Goal: Task Accomplishment & Management: Manage account settings

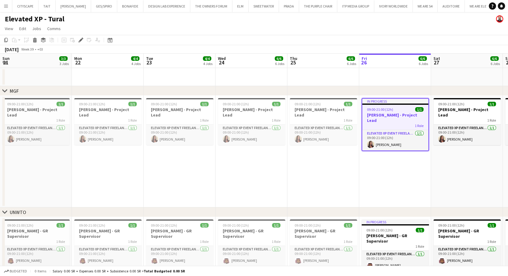
scroll to position [0, 207]
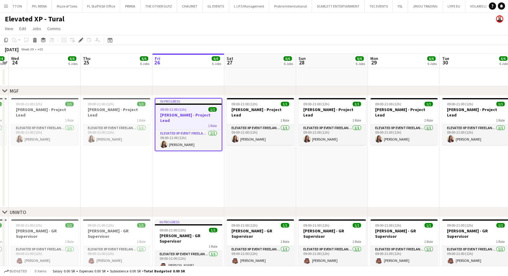
click at [2, 7] on button "Menu" at bounding box center [6, 6] width 12 height 12
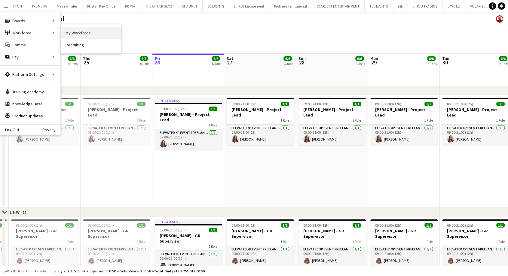
click at [90, 36] on link "My Workforce" at bounding box center [91, 33] width 60 height 12
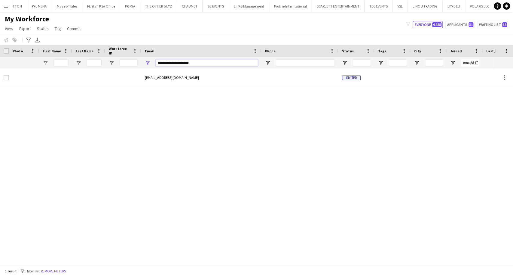
drag, startPoint x: 169, startPoint y: 63, endPoint x: 137, endPoint y: 66, distance: 31.7
click at [139, 66] on div at bounding box center [314, 63] width 628 height 12
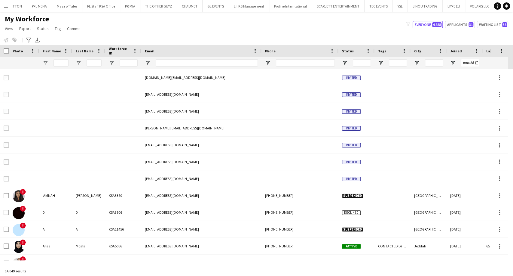
click at [3, 4] on button "Menu" at bounding box center [6, 6] width 12 height 12
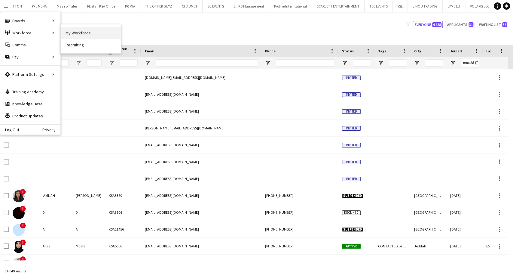
click at [76, 31] on link "My Workforce" at bounding box center [91, 33] width 60 height 12
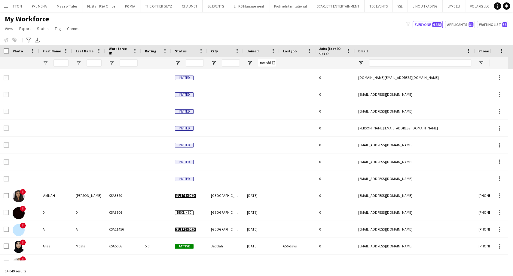
type input "**********"
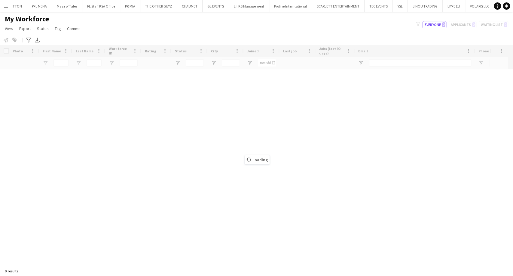
click at [6, 7] on app-icon "Menu" at bounding box center [6, 6] width 5 height 5
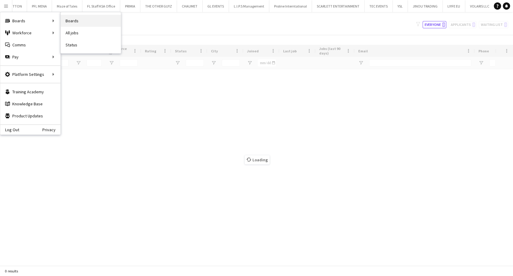
click at [77, 22] on link "Boards" at bounding box center [91, 21] width 60 height 12
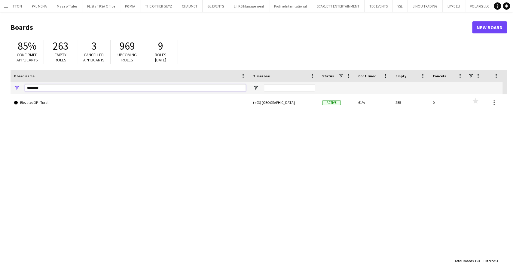
drag, startPoint x: 46, startPoint y: 86, endPoint x: 4, endPoint y: 87, distance: 42.1
click at [4, 87] on main "Boards New Board 85% Confirmed applicants 263 Empty roles 3 Cancelled applicant…" at bounding box center [256, 143] width 513 height 263
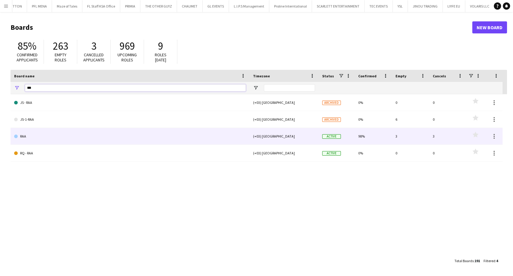
type input "***"
click at [38, 136] on link "RAA" at bounding box center [130, 136] width 232 height 17
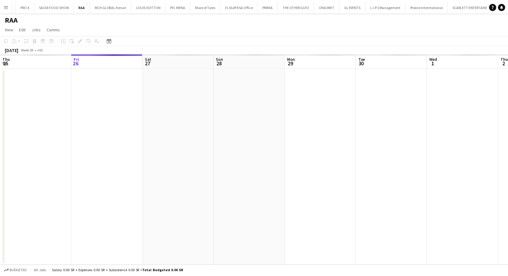
scroll to position [0, 887]
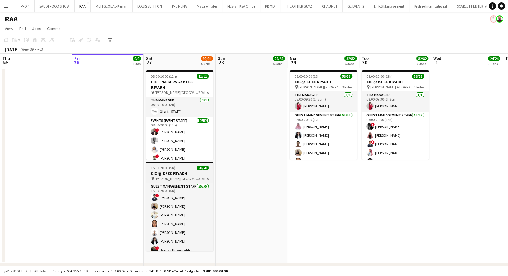
click at [164, 177] on span "King Fahad Cultural Center" at bounding box center [177, 178] width 44 height 5
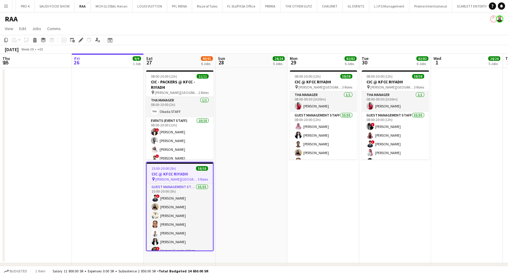
click at [82, 39] on icon "Edit" at bounding box center [80, 40] width 5 height 5
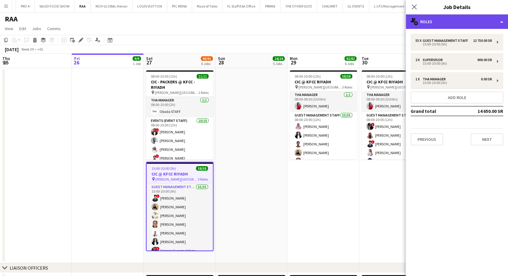
click at [447, 23] on div "multiple-users-add Roles" at bounding box center [457, 21] width 102 height 14
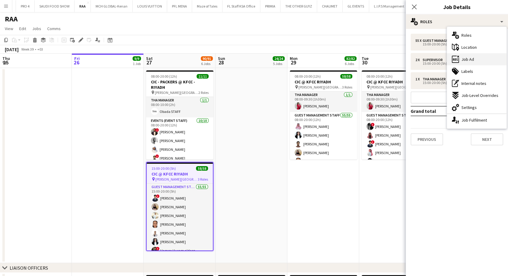
click at [470, 57] on span "Job Ad" at bounding box center [467, 58] width 13 height 5
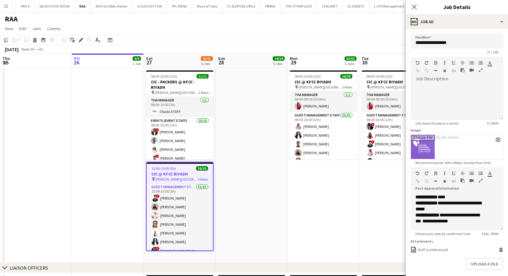
scroll to position [32, 0]
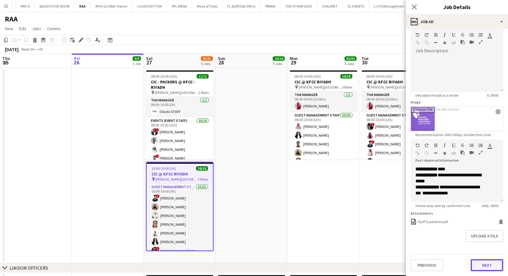
click at [485, 267] on button "Next" at bounding box center [487, 265] width 32 height 12
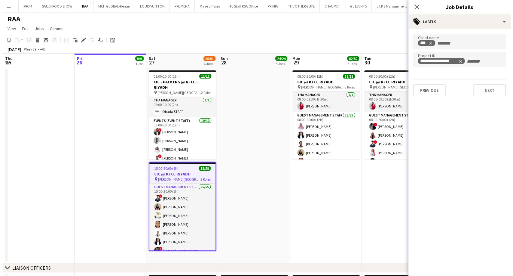
scroll to position [0, 0]
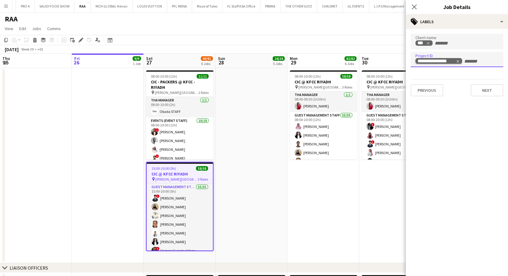
click at [448, 61] on div "**********" at bounding box center [436, 61] width 38 height 5
click at [2, 8] on button "Menu" at bounding box center [6, 6] width 12 height 12
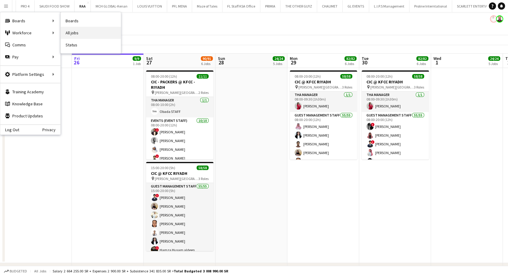
click at [71, 31] on link "All jobs" at bounding box center [91, 33] width 60 height 12
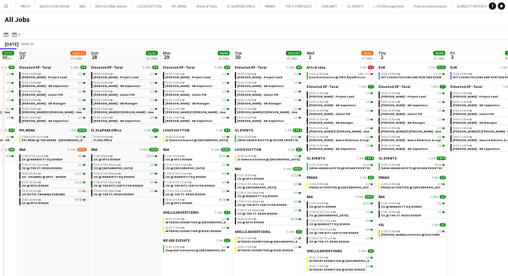
scroll to position [0, 272]
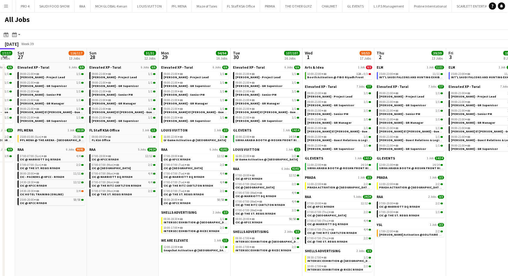
drag, startPoint x: 216, startPoint y: 240, endPoint x: 88, endPoint y: 234, distance: 128.7
click at [88, 234] on app-calendar-viewport "Tue 23 36/36 6 Jobs Wed 24 10/10 7 Jobs Thu 25 6/6 6 Jobs Fri 26 17/17 8 Jobs S…" at bounding box center [254, 165] width 508 height 235
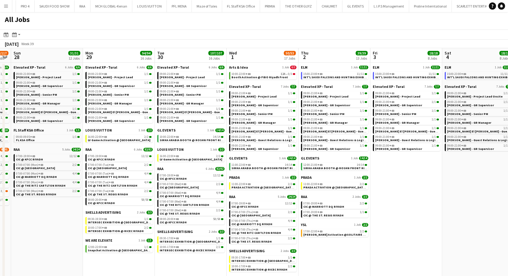
scroll to position [0, 208]
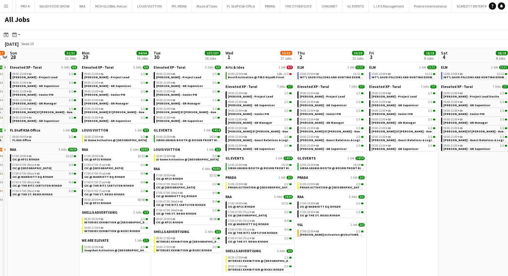
drag, startPoint x: 130, startPoint y: 241, endPoint x: 50, endPoint y: 237, distance: 79.8
click at [50, 237] on app-calendar-viewport "Thu 25 6/6 6 Jobs Fri 26 17/17 8 Jobs Sat 27 116/117 13 Jobs Sun 28 31/31 12 Jo…" at bounding box center [254, 165] width 508 height 235
click at [185, 141] on span "SIRHA ARABIA BOOTH @ ROSHN FRONT RIYADH" at bounding box center [190, 140] width 69 height 4
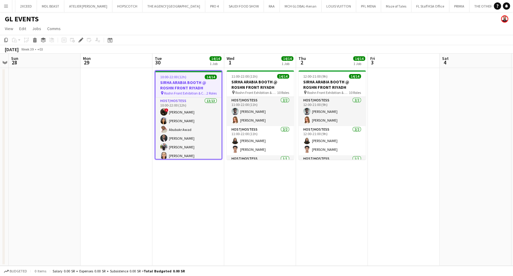
click at [183, 82] on h3 "SIRHA ARABIA BOOTH @ ROSHN FRONT RIYADH" at bounding box center [188, 85] width 66 height 11
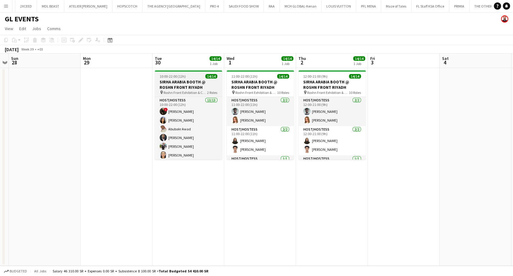
click at [183, 82] on h3 "SIRHA ARABIA BOOTH @ ROSHN FRONT RIYADH" at bounding box center [188, 84] width 67 height 11
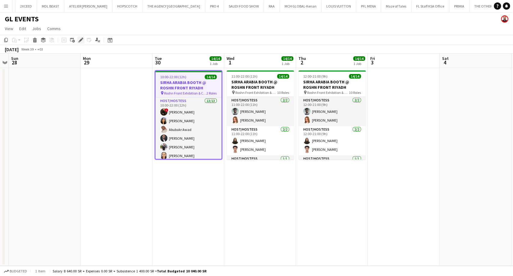
click at [81, 41] on icon "Edit" at bounding box center [80, 40] width 5 height 5
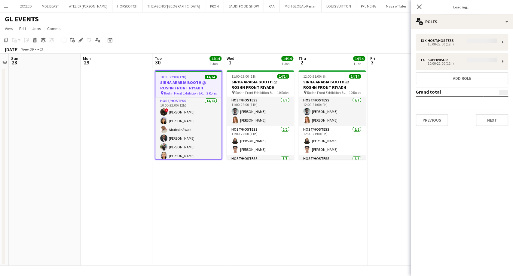
type input "**********"
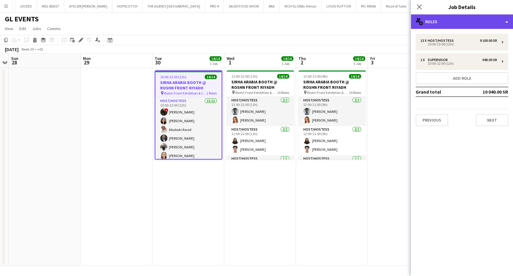
click at [438, 21] on div "multiple-users-add Roles" at bounding box center [462, 21] width 102 height 14
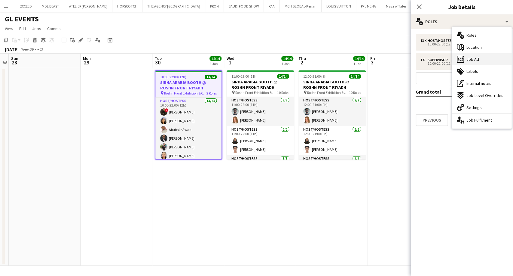
click at [470, 57] on span "Job Ad" at bounding box center [472, 58] width 13 height 5
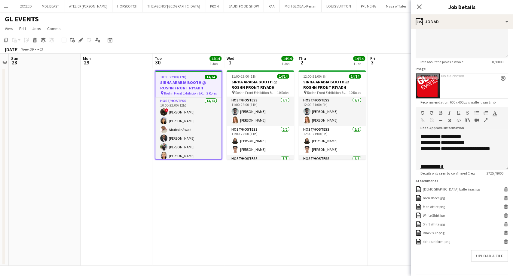
scroll to position [85, 0]
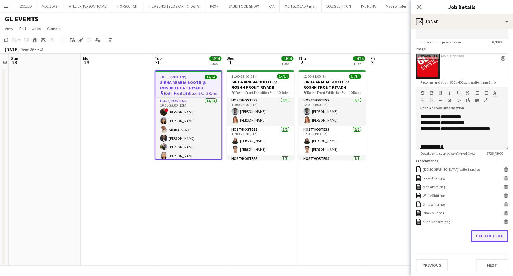
click at [485, 241] on button "Upload a file" at bounding box center [489, 236] width 37 height 12
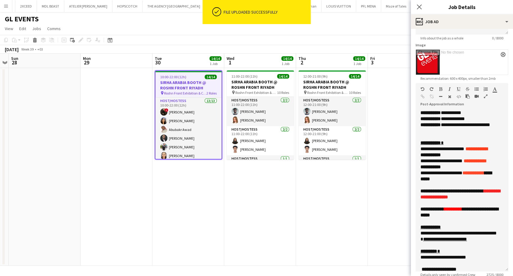
drag, startPoint x: 502, startPoint y: 143, endPoint x: 502, endPoint y: 275, distance: 131.6
click at [502, 271] on div "**********" at bounding box center [462, 190] width 93 height 161
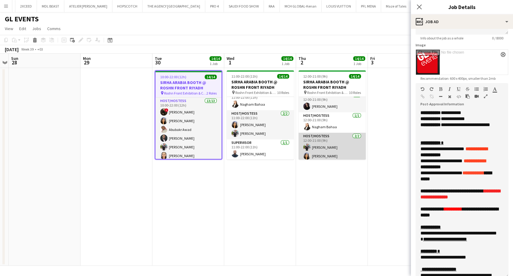
scroll to position [167, 0]
